Goal: Check status: Check status

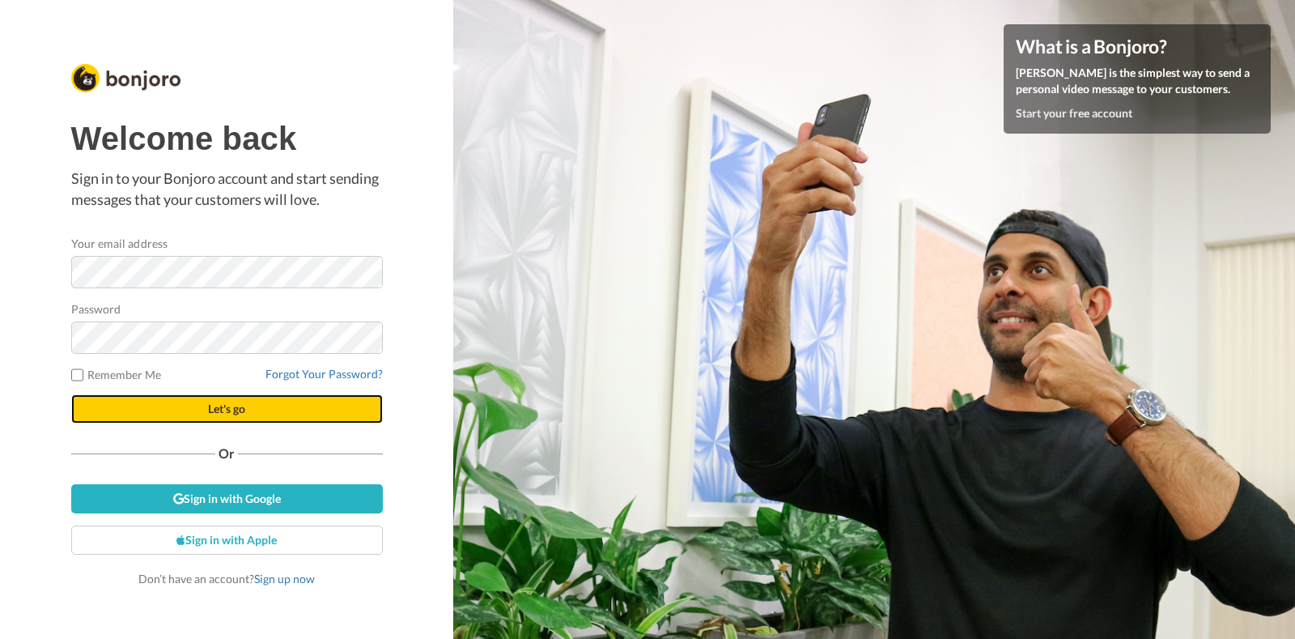
click at [263, 396] on button "Let's go" at bounding box center [227, 408] width 312 height 29
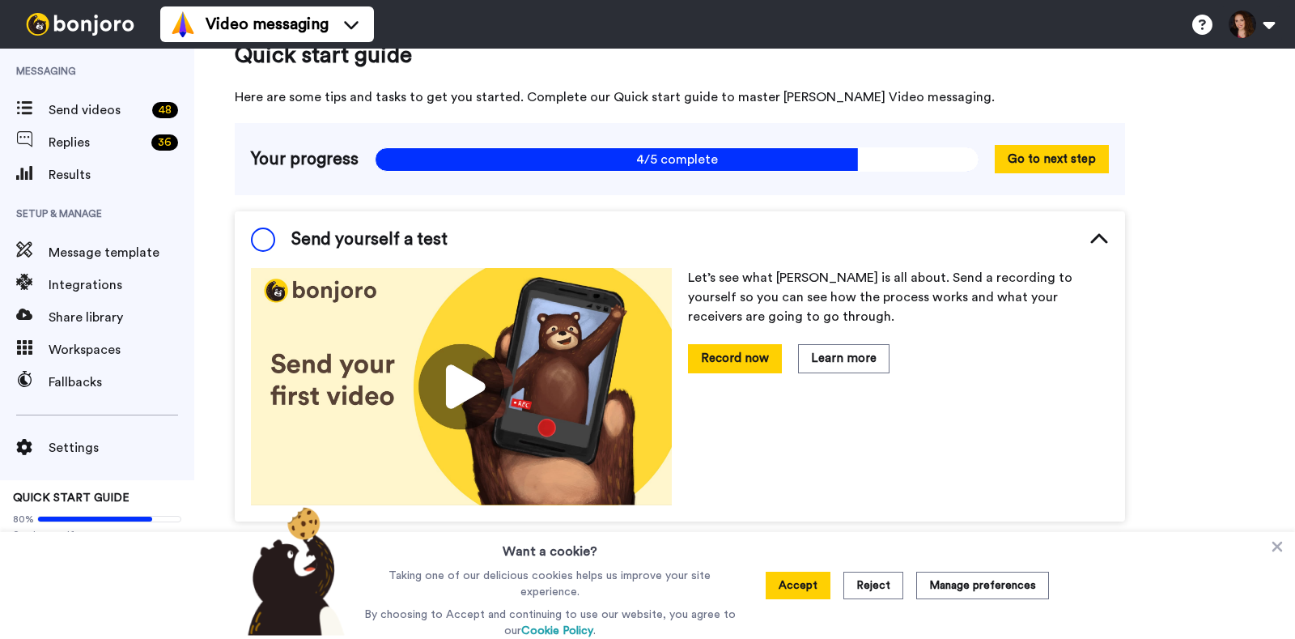
scroll to position [56, 0]
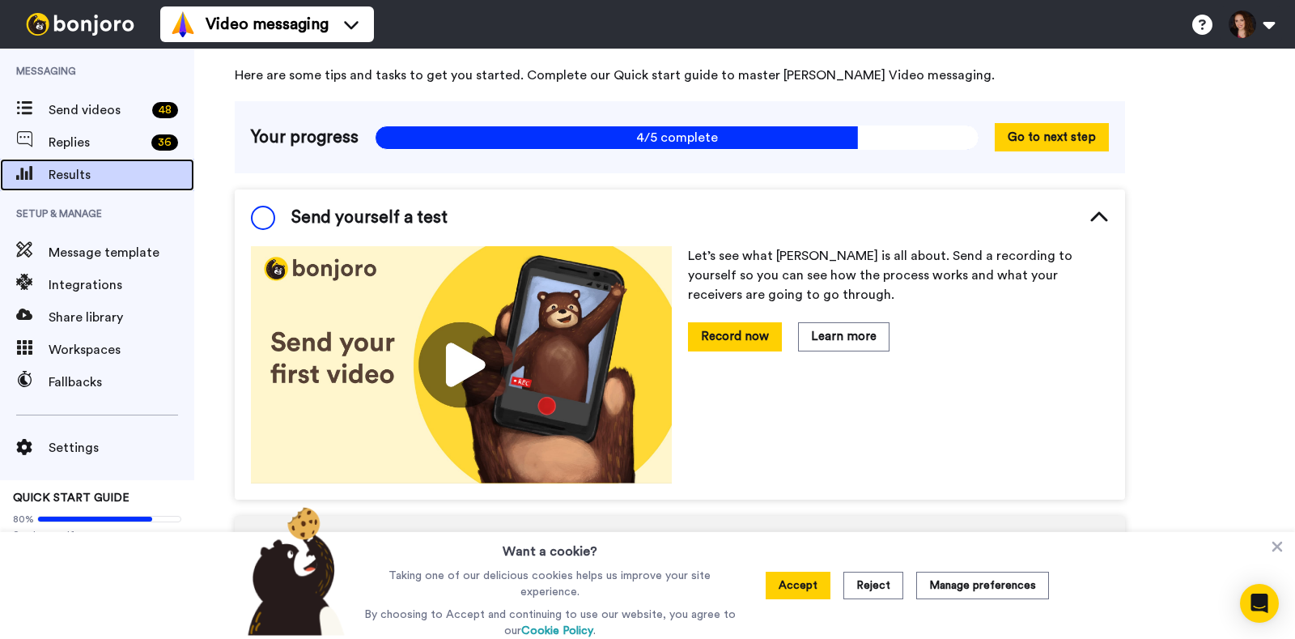
click at [57, 165] on span "Results" at bounding box center [122, 174] width 146 height 19
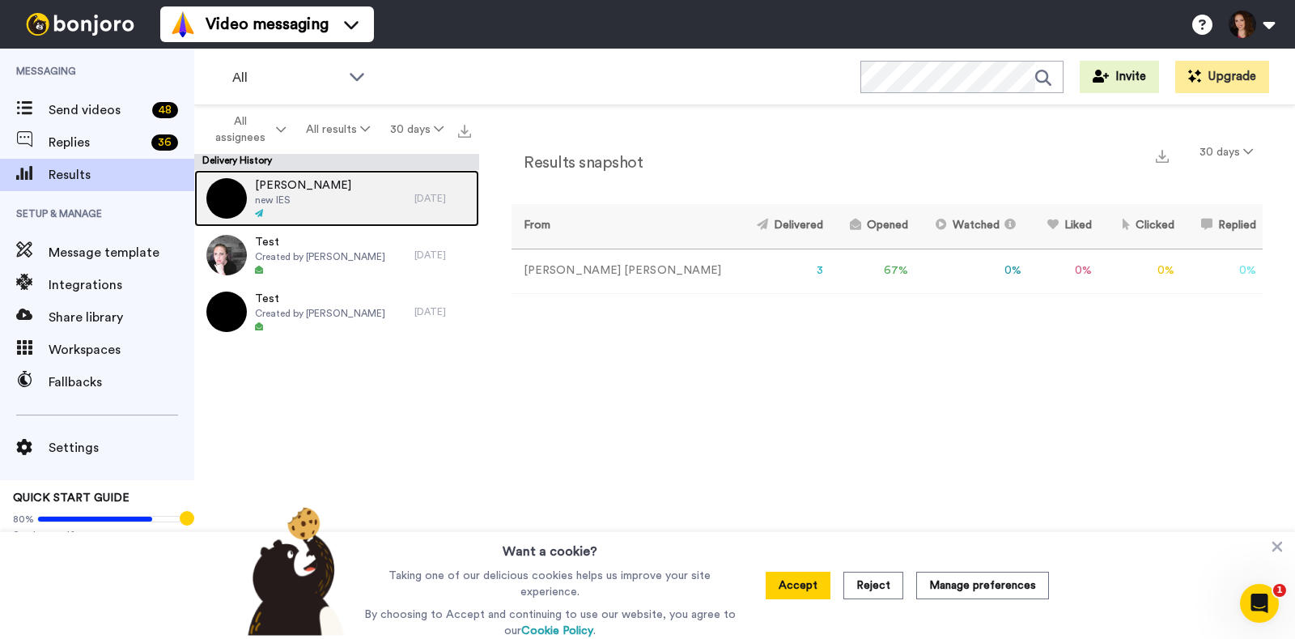
click at [344, 203] on div "Jennifer Allen new IES" at bounding box center [304, 198] width 220 height 57
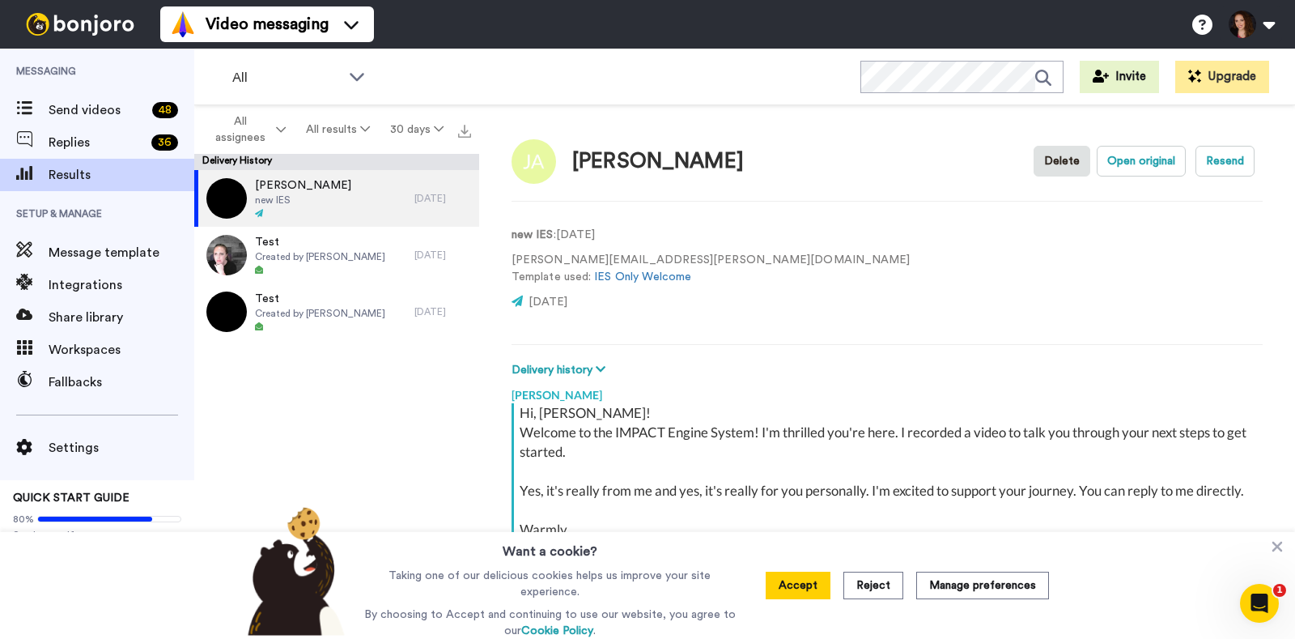
scroll to position [1, 0]
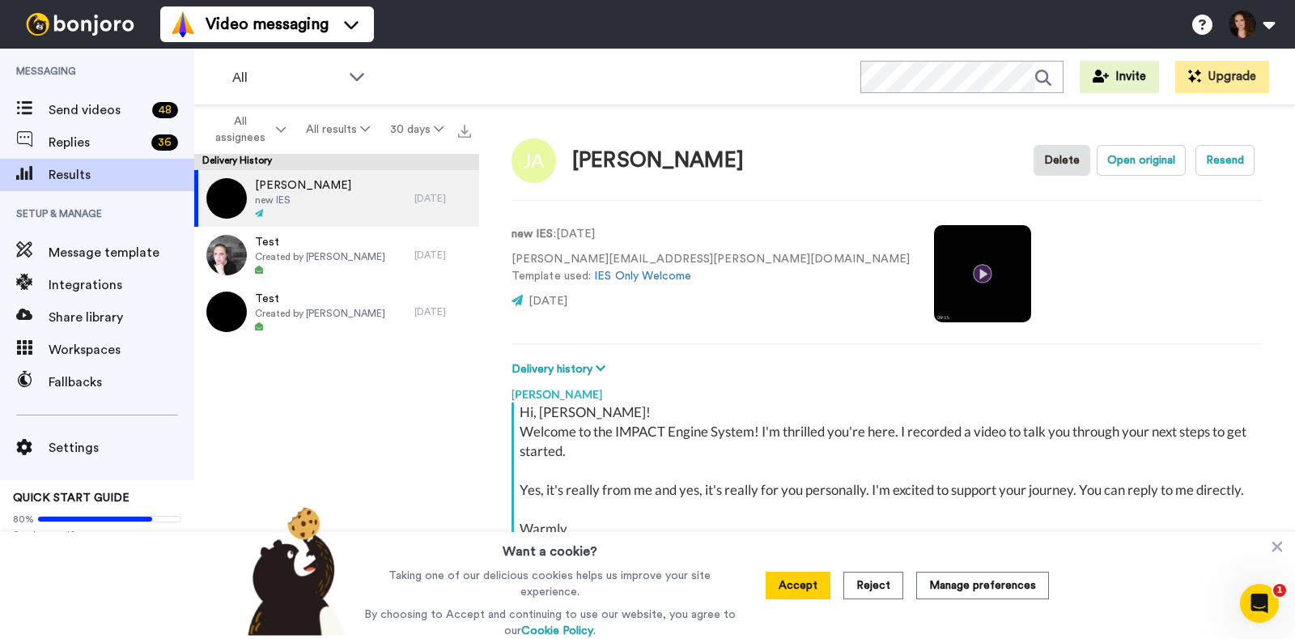
type textarea "x"
